Goal: Information Seeking & Learning: Understand process/instructions

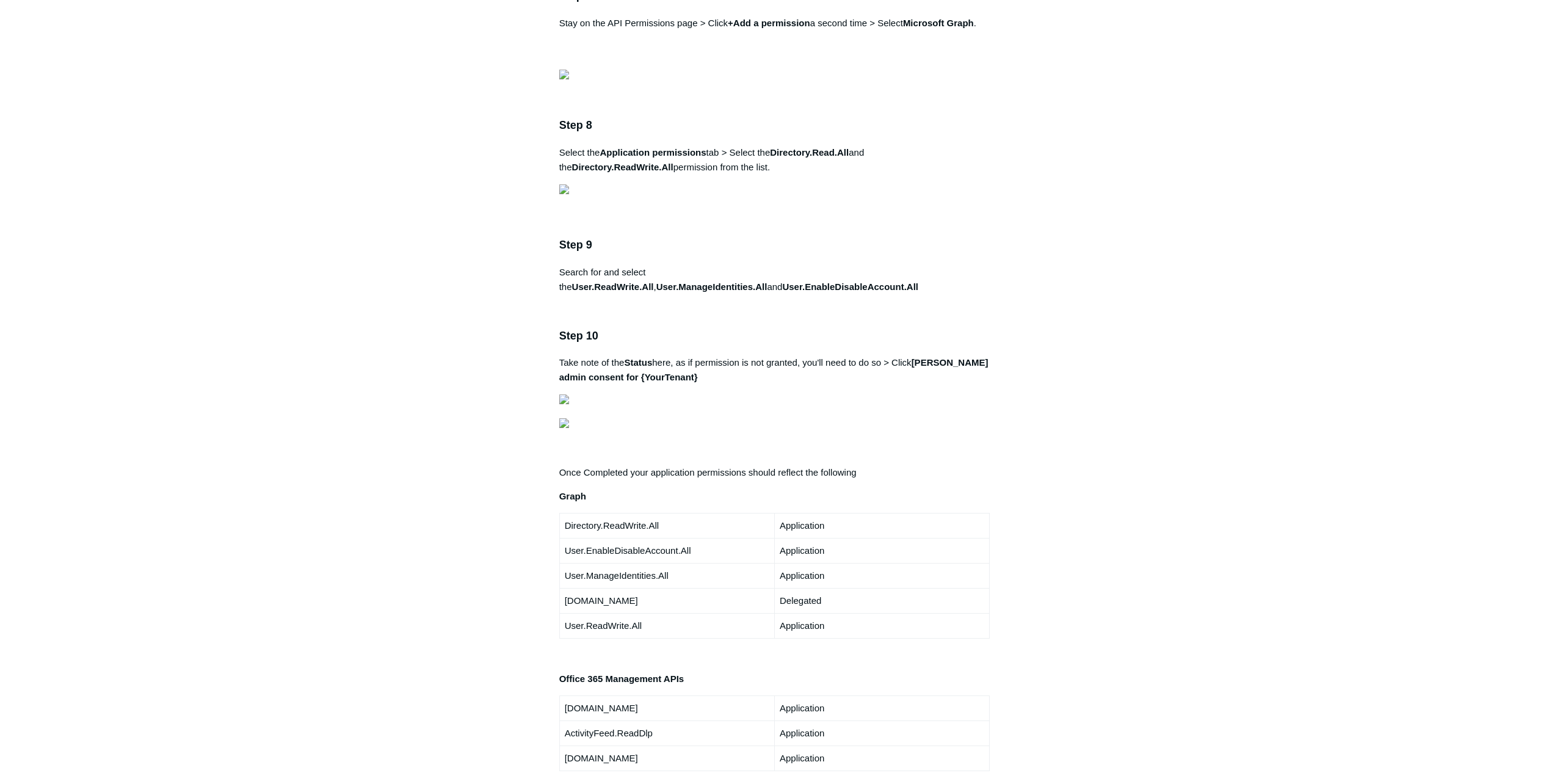
scroll to position [1892, 0]
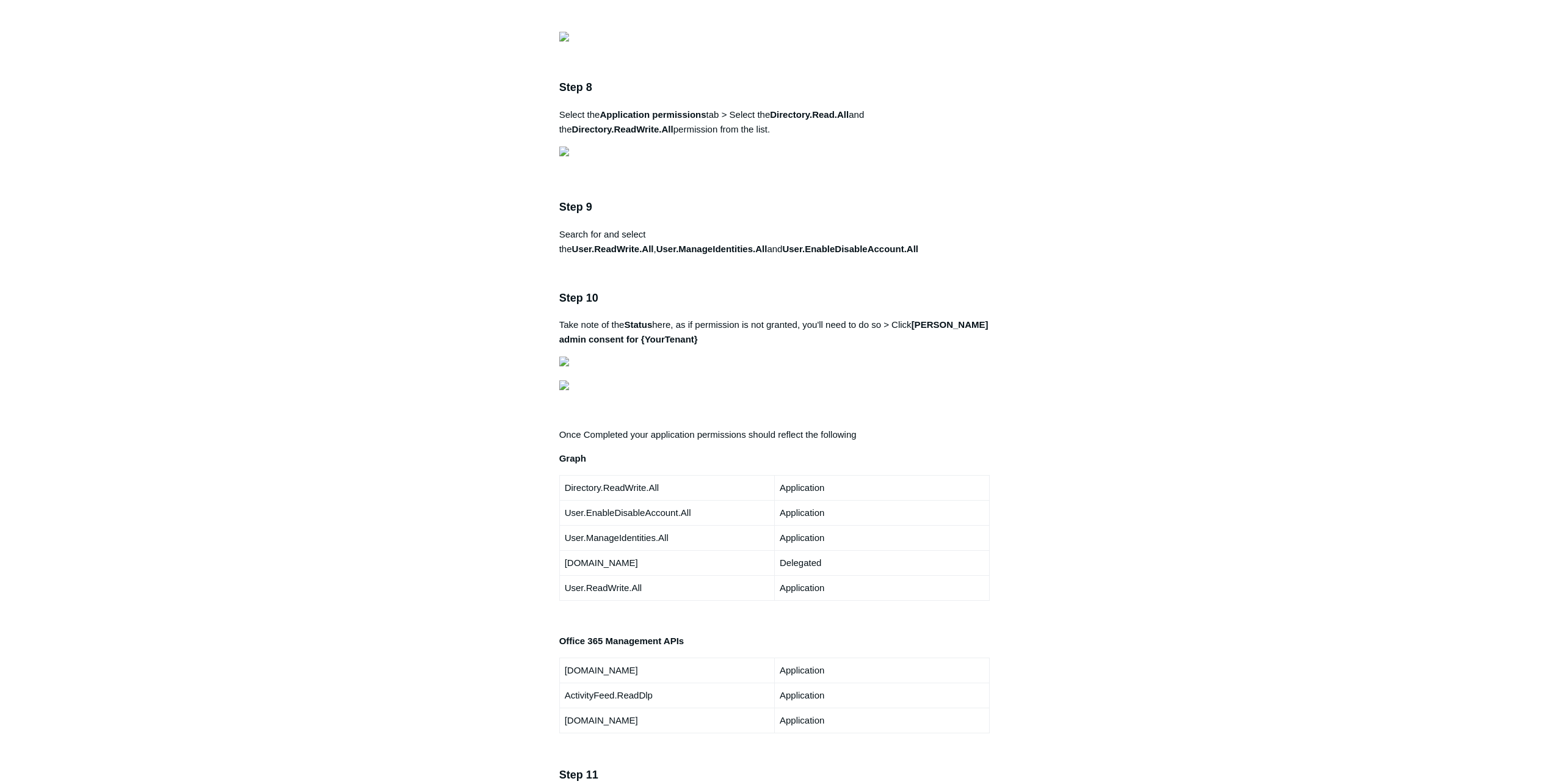
click at [489, 346] on aside "Articles in this section 1Password SIEM Integration Amazon Web Service (AWS) Cl…" at bounding box center [481, 352] width 120 height 4266
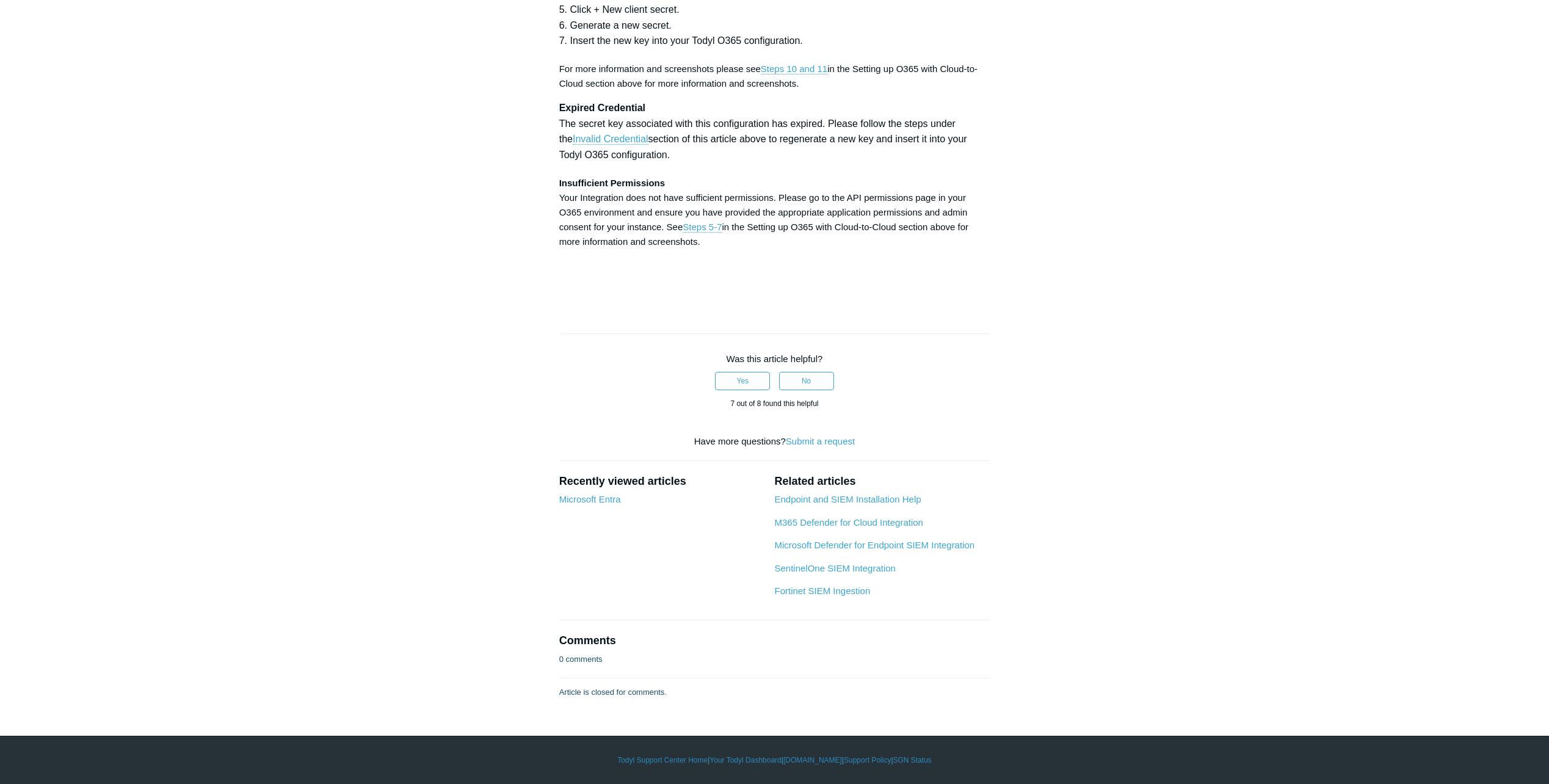
scroll to position [3785, 0]
drag, startPoint x: 777, startPoint y: 234, endPoint x: 855, endPoint y: 234, distance: 78.0
copy strong "Directory.Read.All"
drag, startPoint x: 658, startPoint y: 242, endPoint x: 635, endPoint y: 244, distance: 23.1
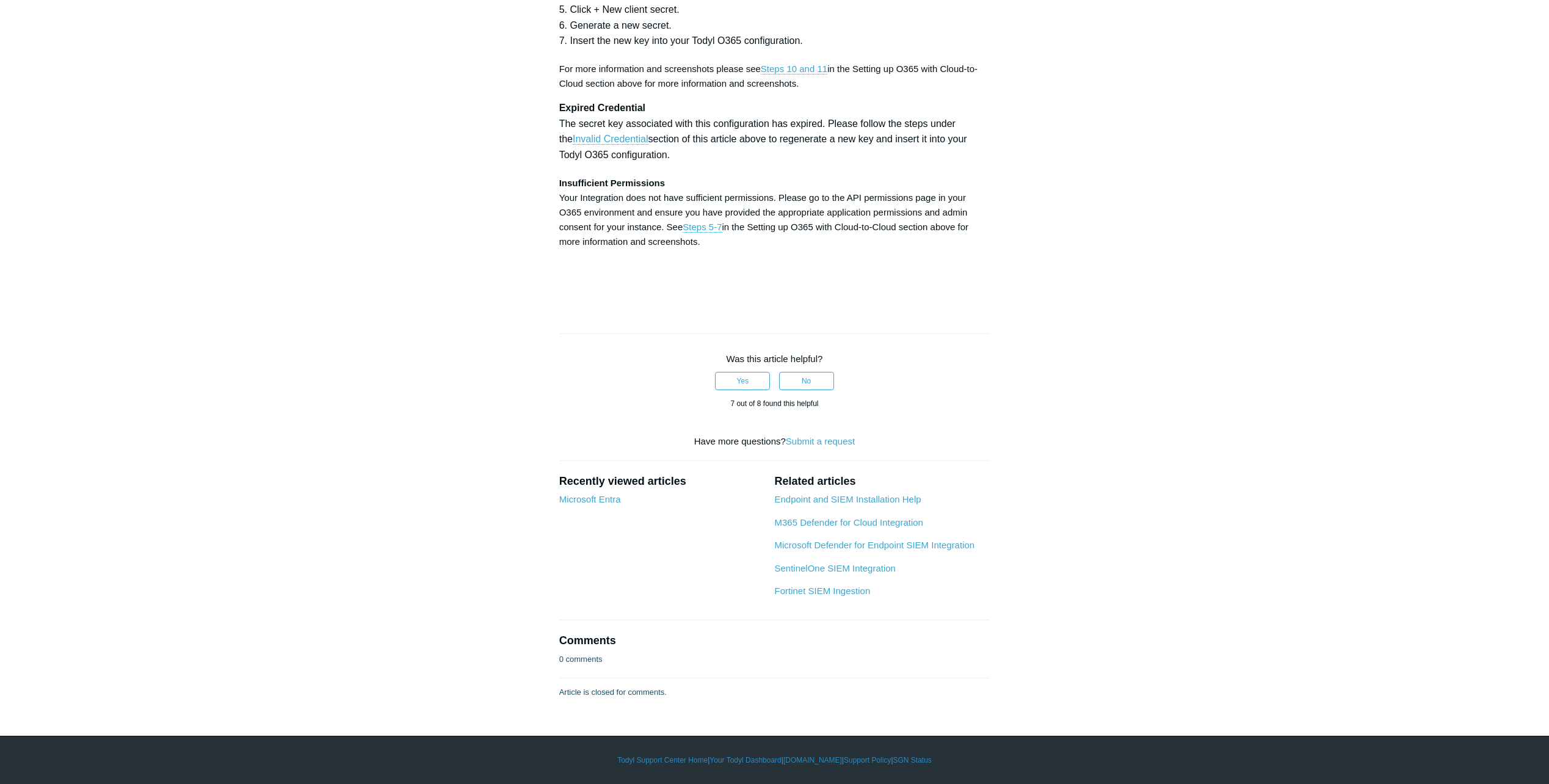
drag, startPoint x: 635, startPoint y: 244, endPoint x: 643, endPoint y: 246, distance: 8.2
drag, startPoint x: 661, startPoint y: 246, endPoint x: 560, endPoint y: 245, distance: 101.0
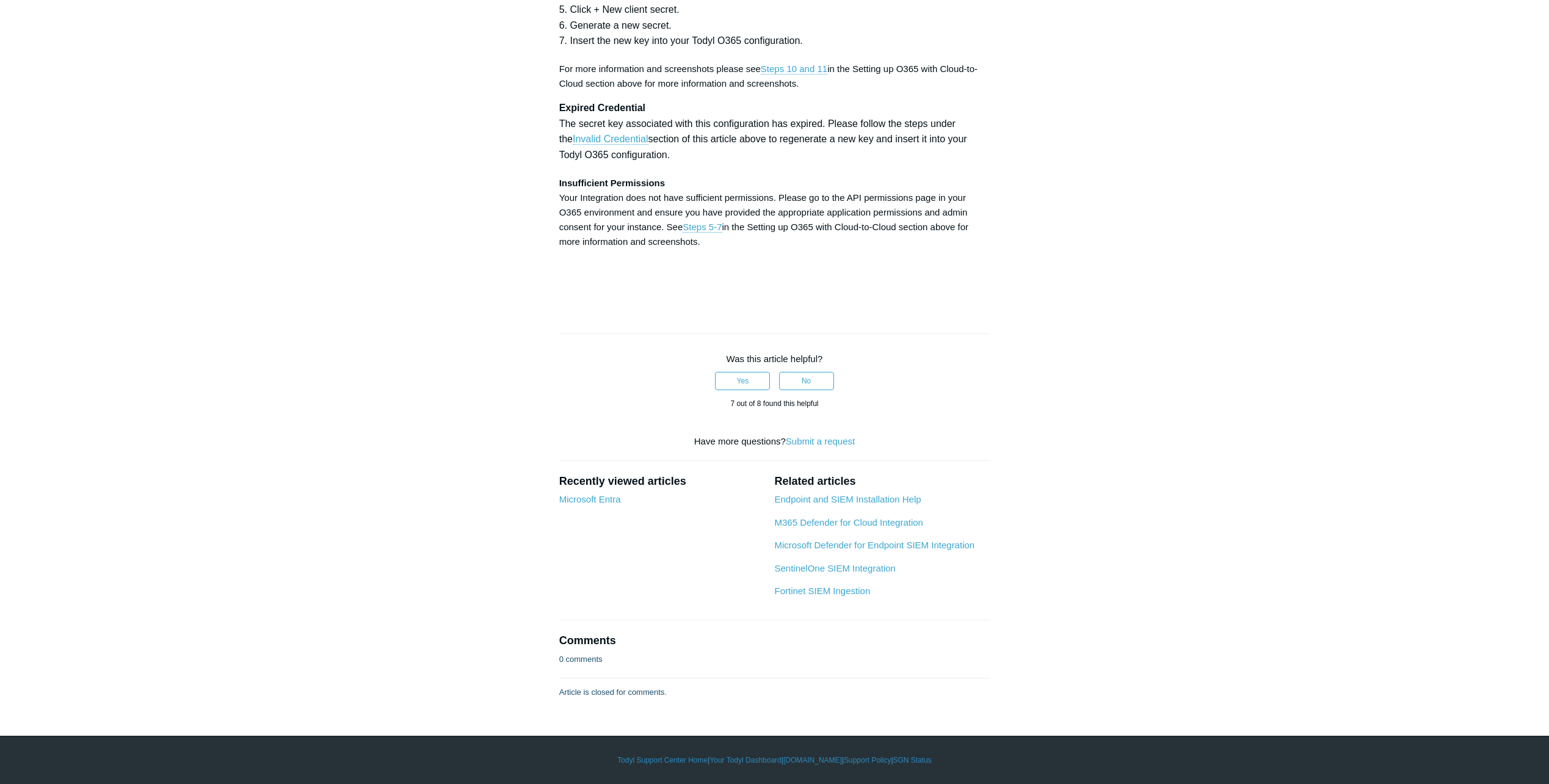
copy p "Directory.ReadWrite.All"
drag, startPoint x: 745, startPoint y: 331, endPoint x: 664, endPoint y: 329, distance: 81.0
copy strong "User.ReadWrite.All"
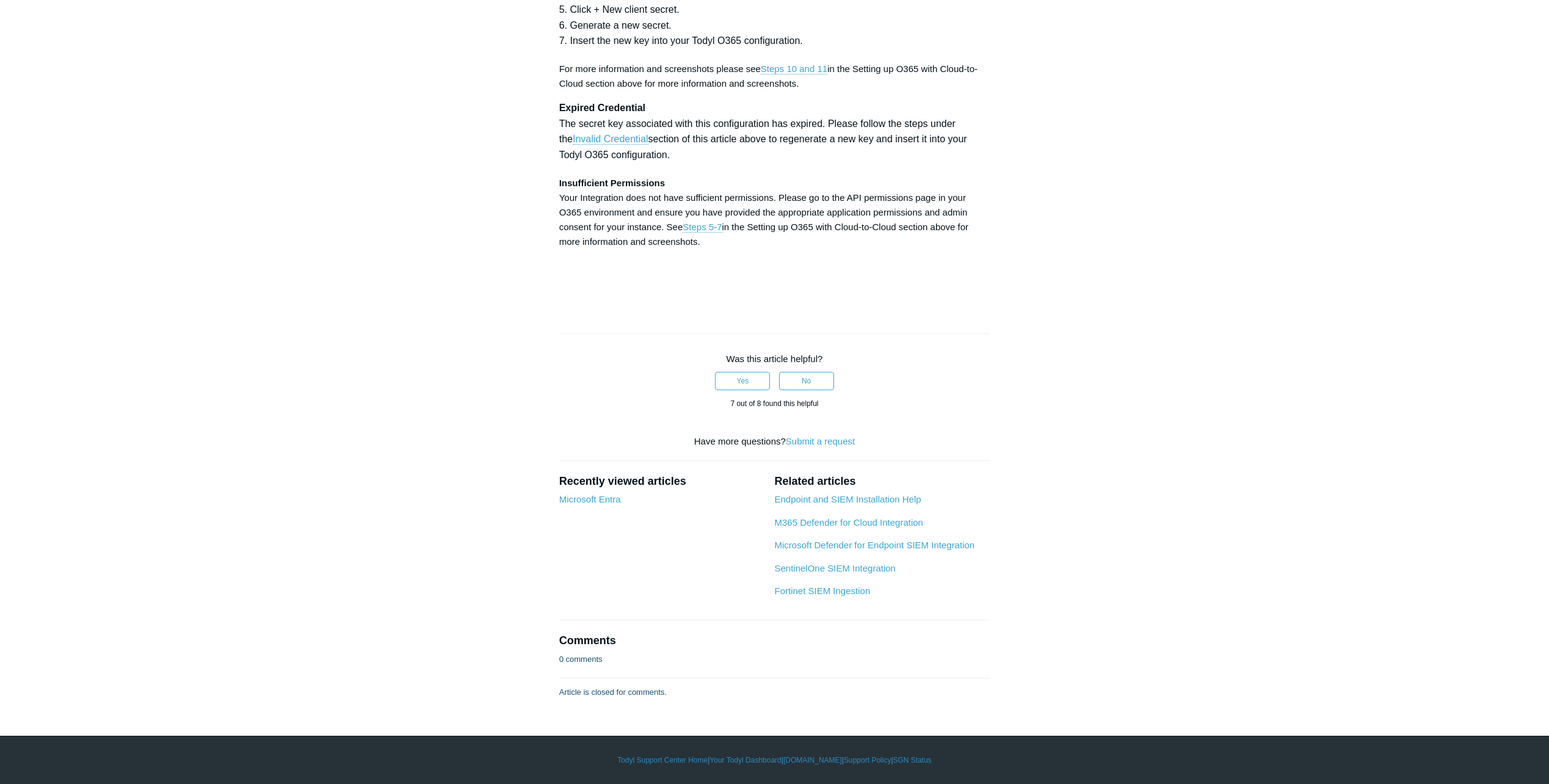
drag, startPoint x: 863, startPoint y: 325, endPoint x: 755, endPoint y: 326, distance: 108.0
copy strong "User.ManageIdentities.All"
drag, startPoint x: 696, startPoint y: 346, endPoint x: 561, endPoint y: 346, distance: 135.0
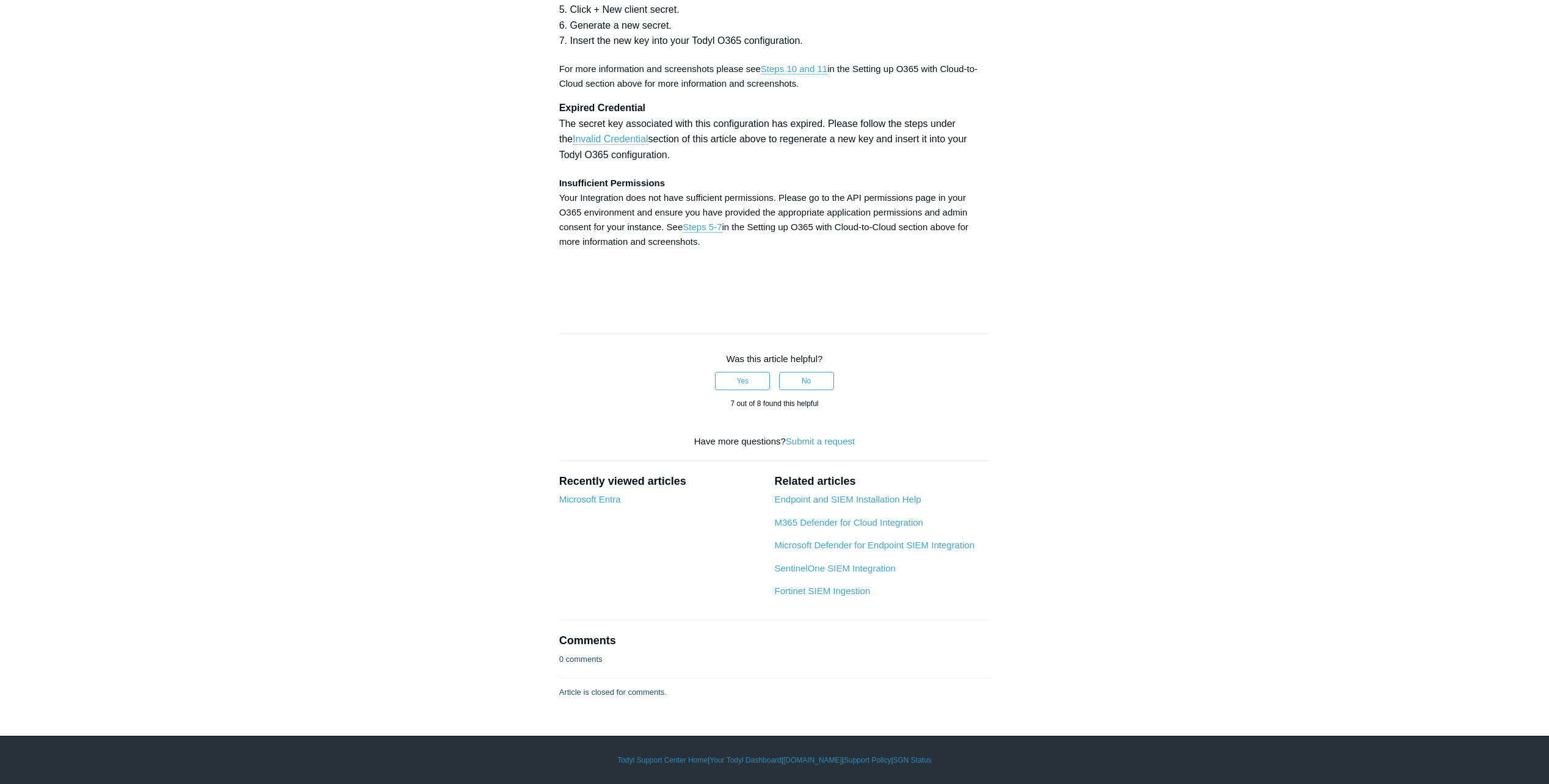
copy strong "User.EnableDisableAccount.All"
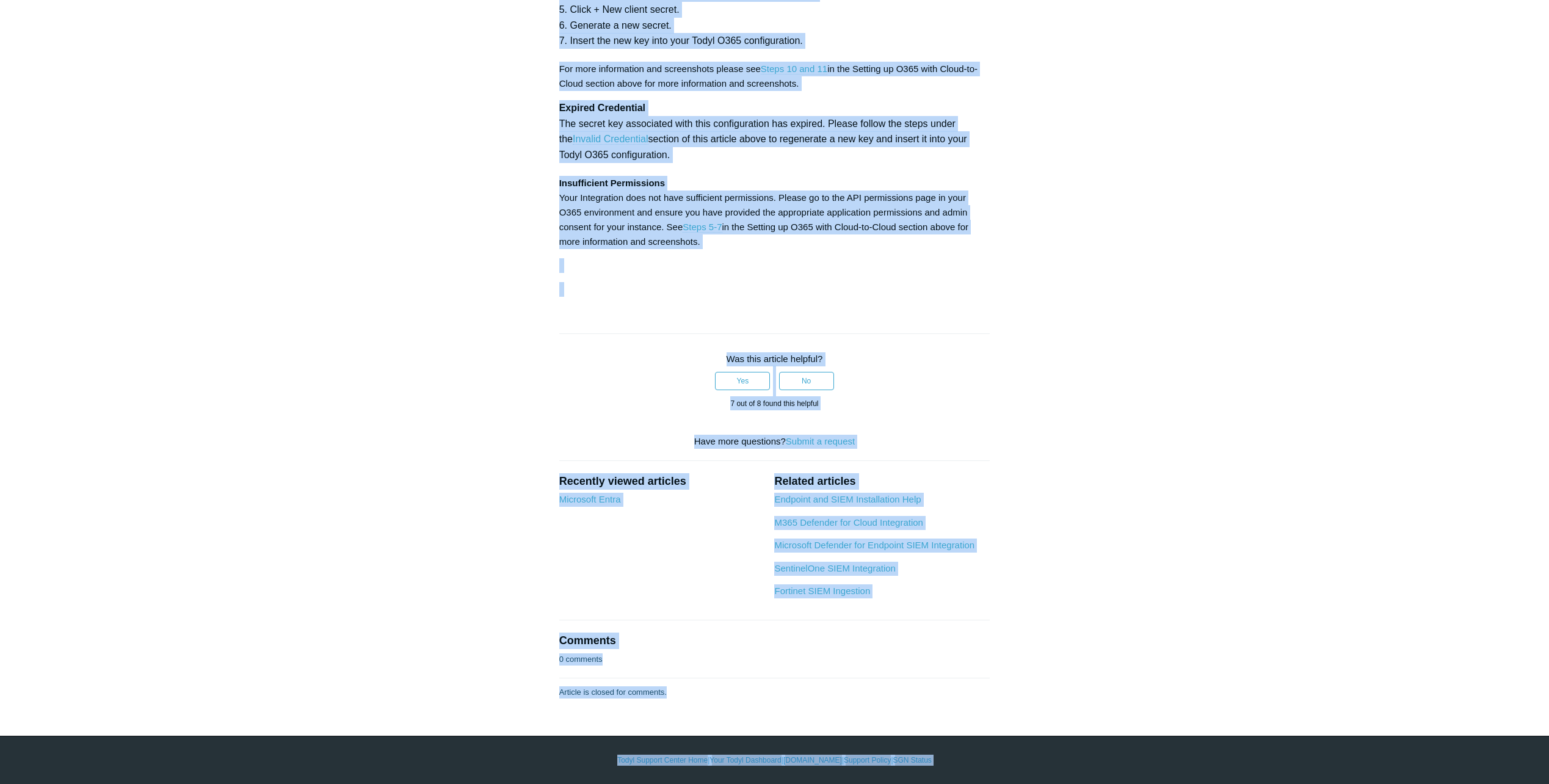
copy body "Skip to main content Submit a Request Management Portal University Community Kn…"
